Goal: Use online tool/utility

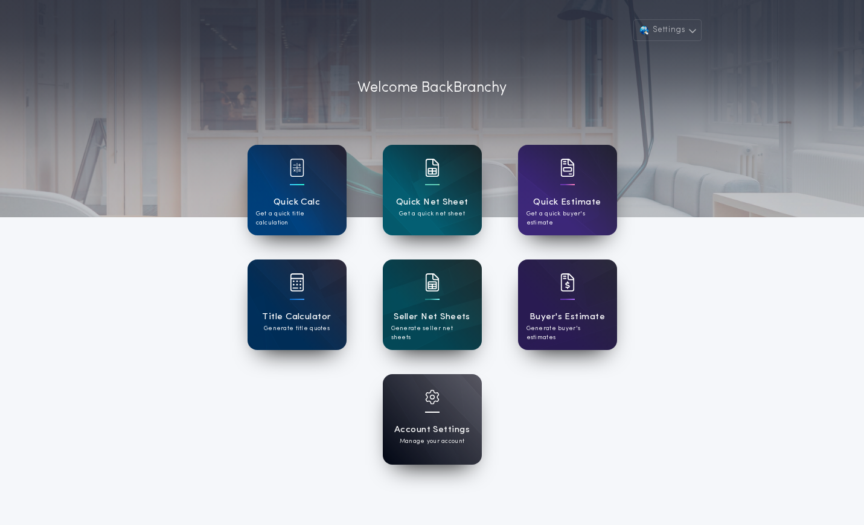
click at [443, 185] on div "Quick Net Sheet Get a quick net sheet" at bounding box center [432, 190] width 99 height 91
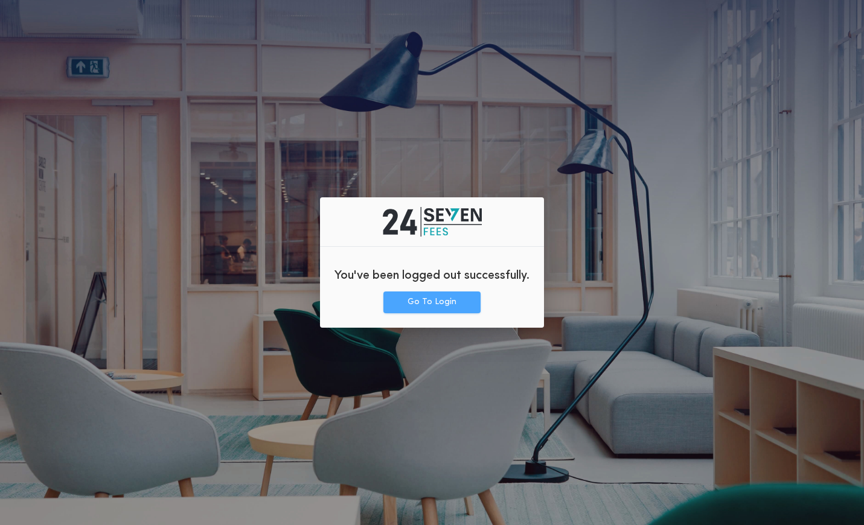
click at [428, 292] on button "Go To Login" at bounding box center [432, 303] width 97 height 22
